Goal: Understand site structure: Grasp the organization and layout of the website

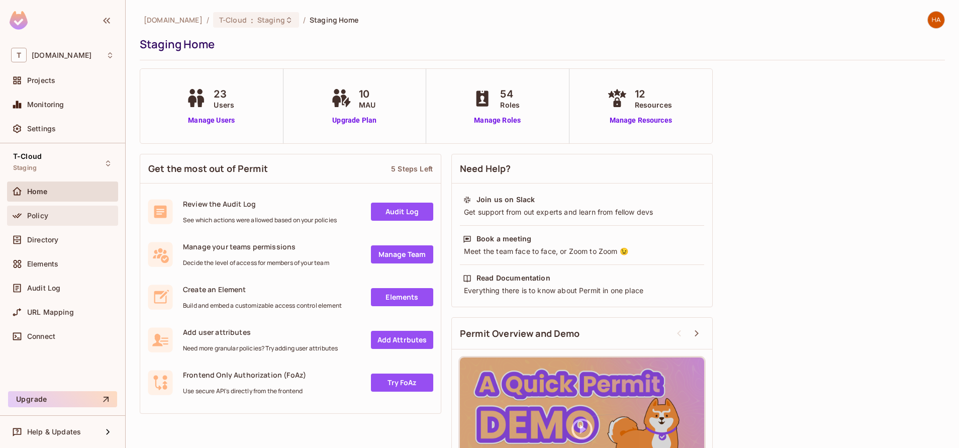
click at [93, 208] on div "Policy" at bounding box center [62, 215] width 111 height 20
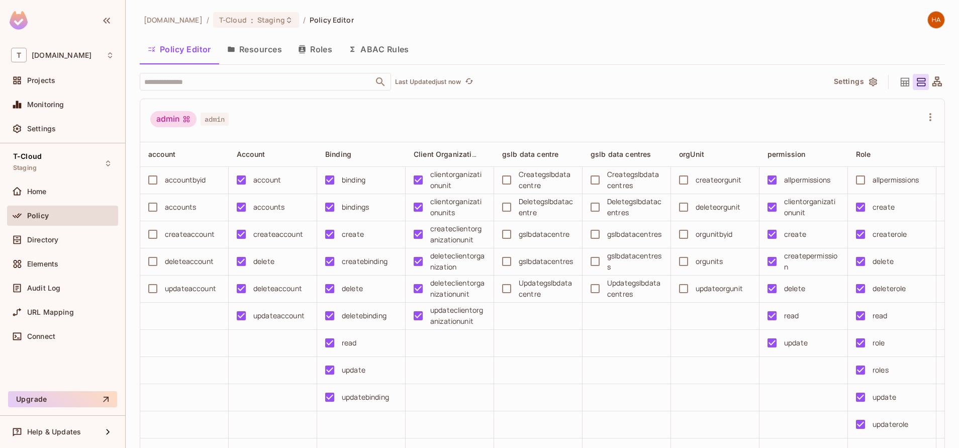
click at [269, 55] on button "Resources" at bounding box center [254, 49] width 71 height 25
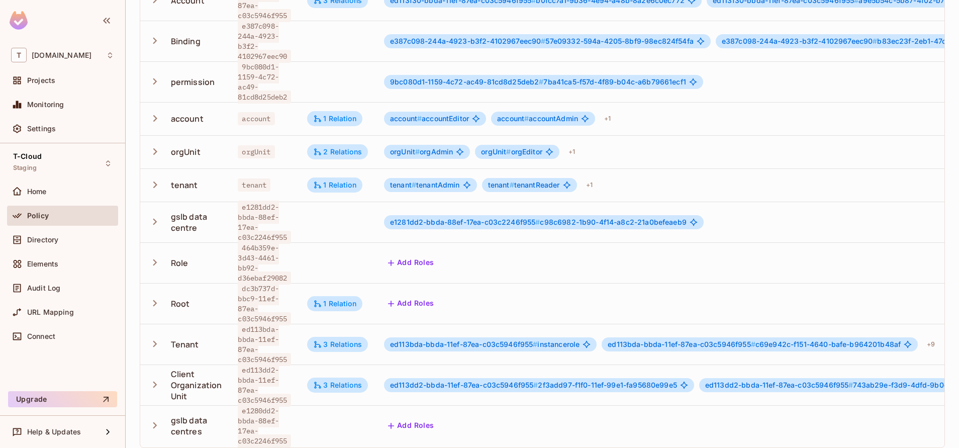
scroll to position [160, 0]
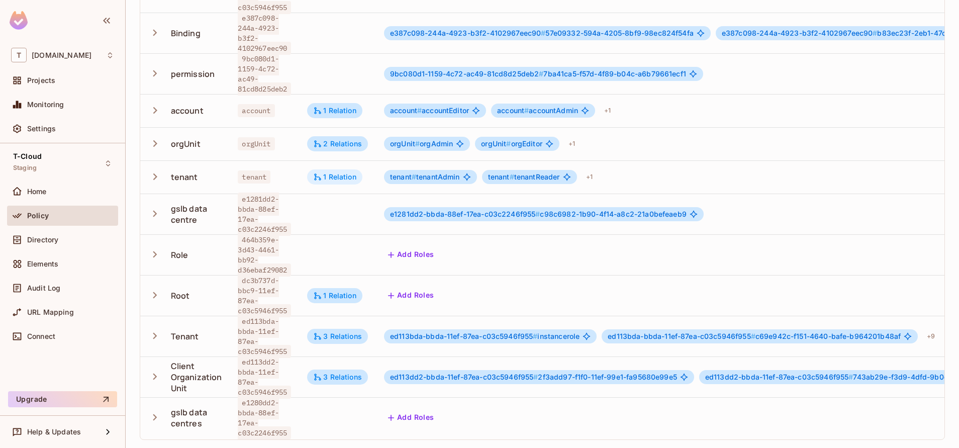
click at [340, 169] on div "1 Relation" at bounding box center [334, 176] width 55 height 15
click at [348, 137] on div at bounding box center [479, 224] width 959 height 448
click at [348, 137] on div "2 Relations" at bounding box center [337, 143] width 61 height 15
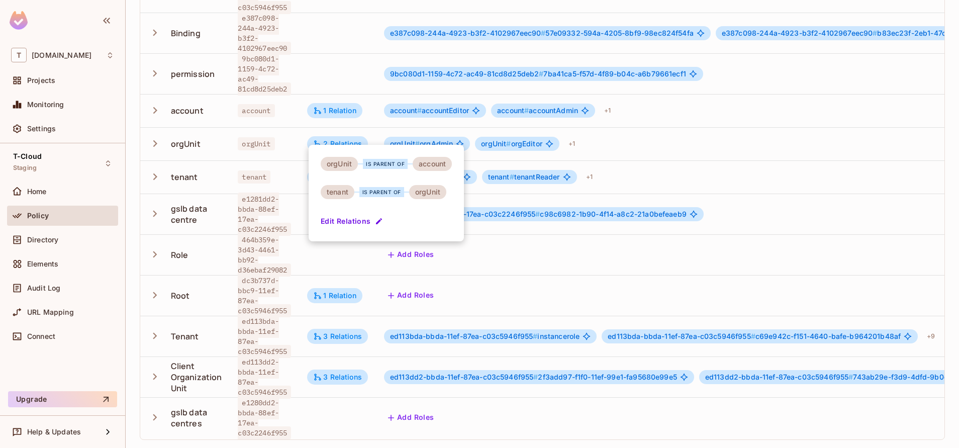
click at [341, 62] on div at bounding box center [479, 224] width 959 height 448
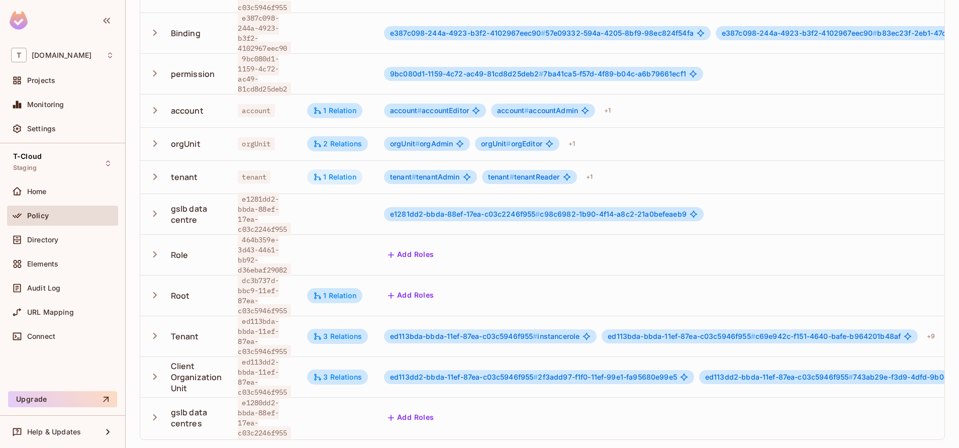
click at [344, 172] on div "1 Relation" at bounding box center [334, 176] width 43 height 9
click at [299, 63] on div at bounding box center [479, 224] width 959 height 448
